Goal: Find specific page/section: Find specific page/section

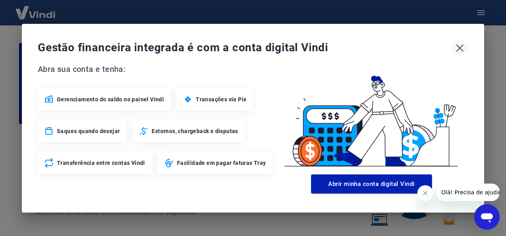
click at [463, 46] on icon "button" at bounding box center [460, 48] width 13 height 13
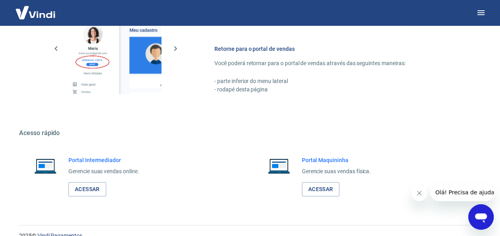
scroll to position [466, 0]
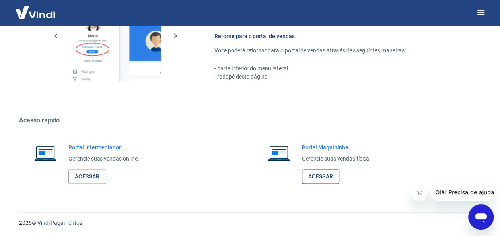
click at [332, 176] on link "Acessar" at bounding box center [321, 177] width 38 height 15
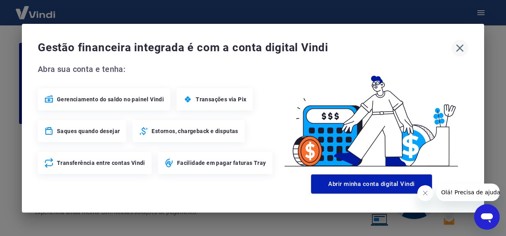
click at [462, 46] on icon "button" at bounding box center [461, 48] width 8 height 8
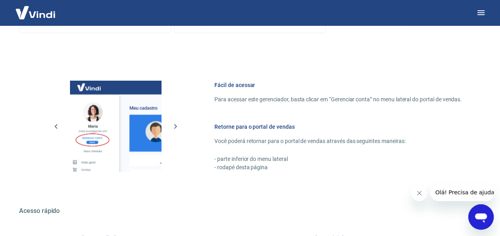
scroll to position [466, 0]
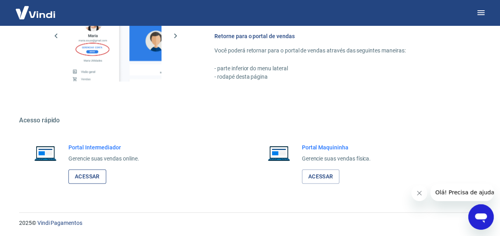
click at [92, 172] on link "Acessar" at bounding box center [87, 177] width 38 height 15
